Goal: Find specific page/section: Find specific page/section

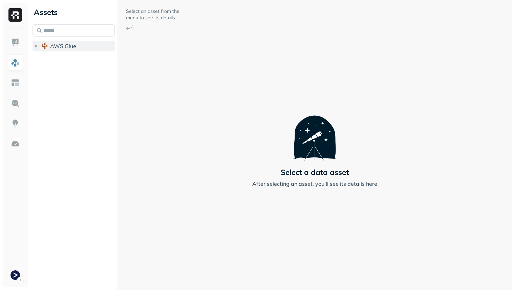
click at [77, 49] on button "AWS Glue" at bounding box center [74, 46] width 82 height 11
click at [79, 32] on input "text" at bounding box center [74, 30] width 82 height 12
type input "*"
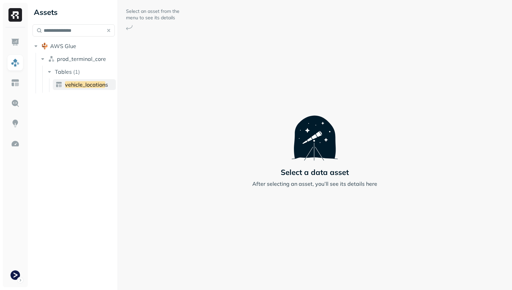
type input "**********"
click at [64, 86] on link "vehicle_location s" at bounding box center [84, 84] width 63 height 11
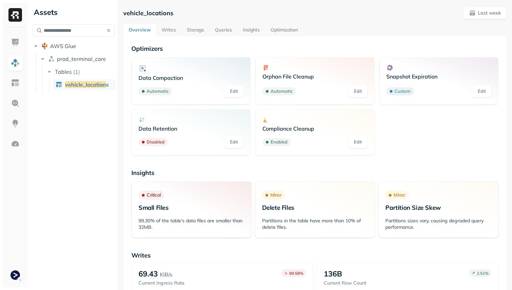
click at [193, 25] on link "Storage" at bounding box center [196, 30] width 28 height 12
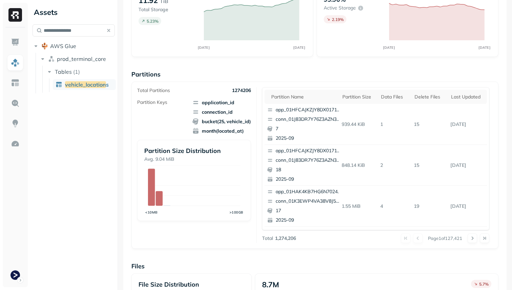
scroll to position [65, 0]
